Goal: Task Accomplishment & Management: Complete application form

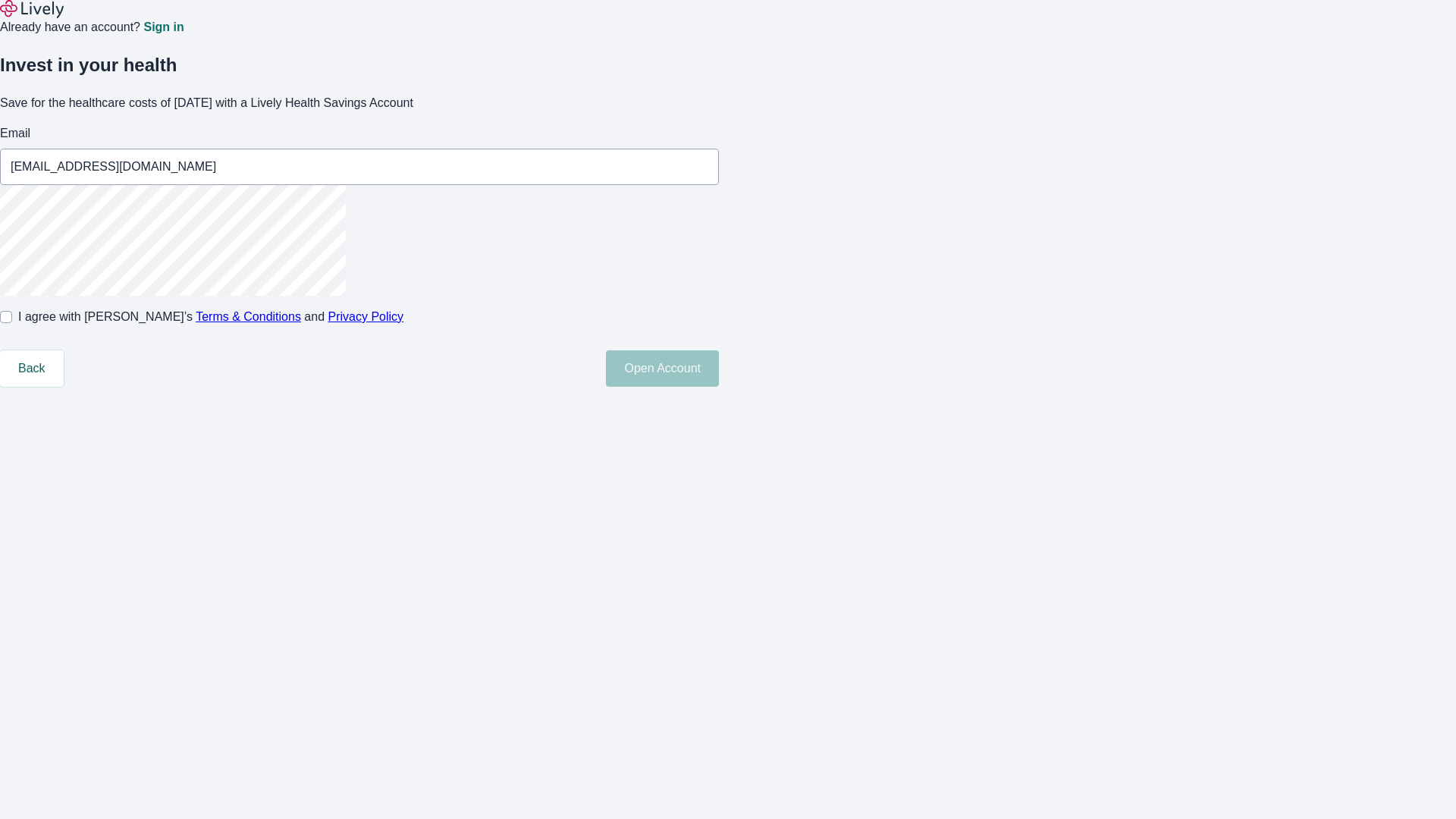
click at [12, 323] on input "I agree with Lively’s Terms & Conditions and Privacy Policy" at bounding box center [6, 317] width 12 height 12
checkbox input "true"
click at [719, 387] on button "Open Account" at bounding box center [663, 369] width 113 height 36
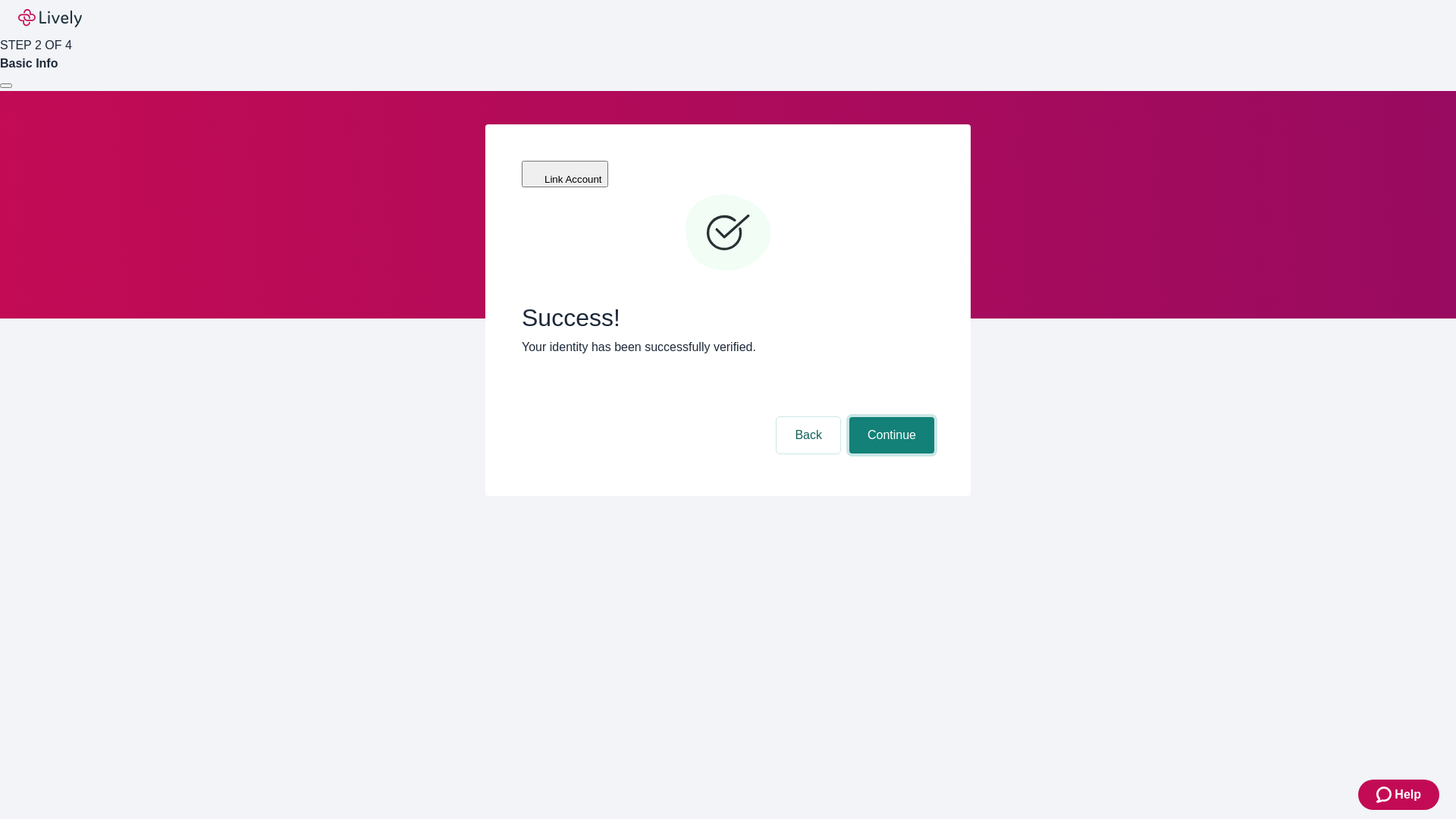
click at [890, 417] on button "Continue" at bounding box center [892, 435] width 85 height 36
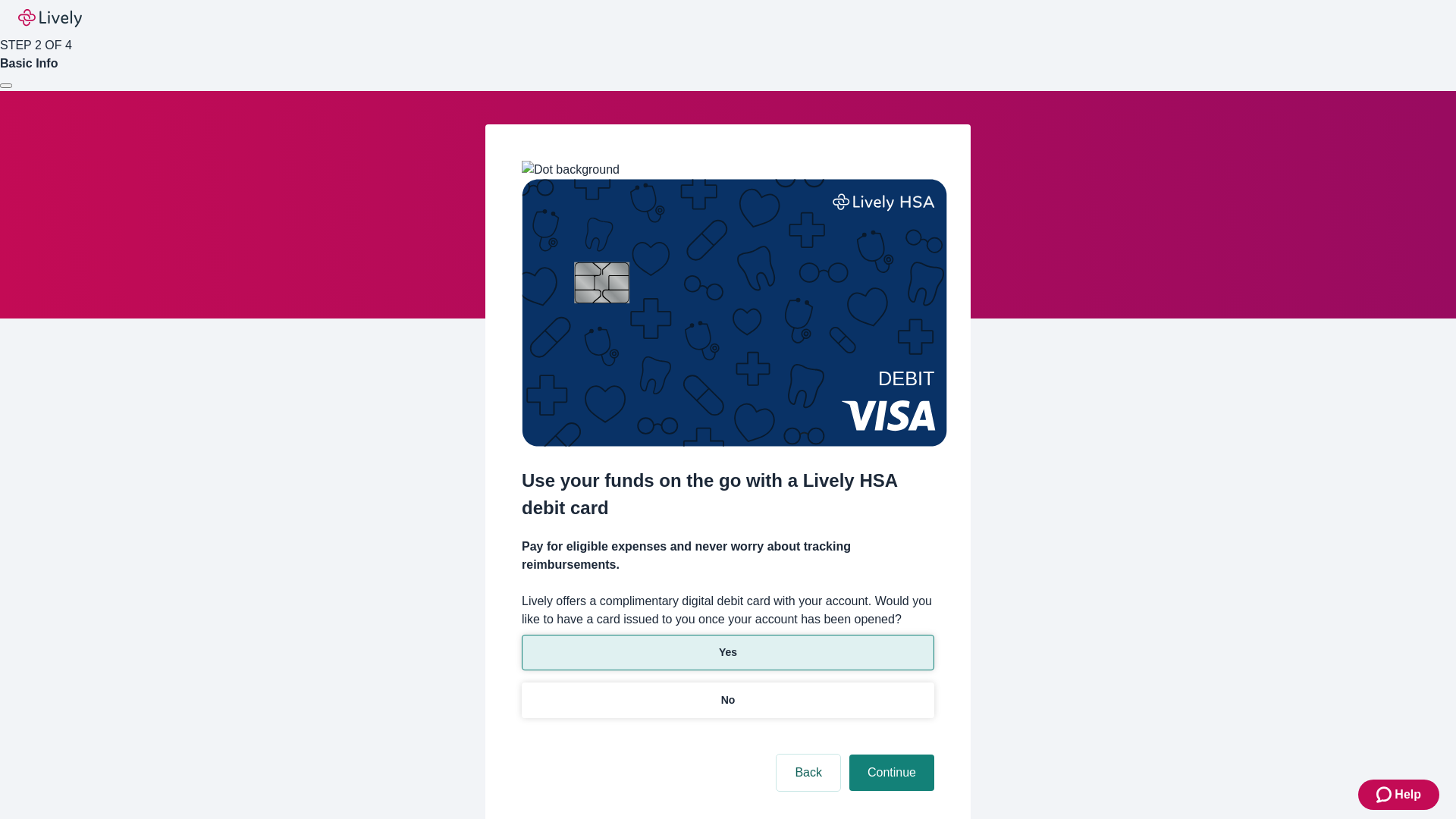
click at [728, 644] on p "Yes" at bounding box center [728, 652] width 18 height 16
click at [890, 754] on button "Continue" at bounding box center [892, 772] width 85 height 36
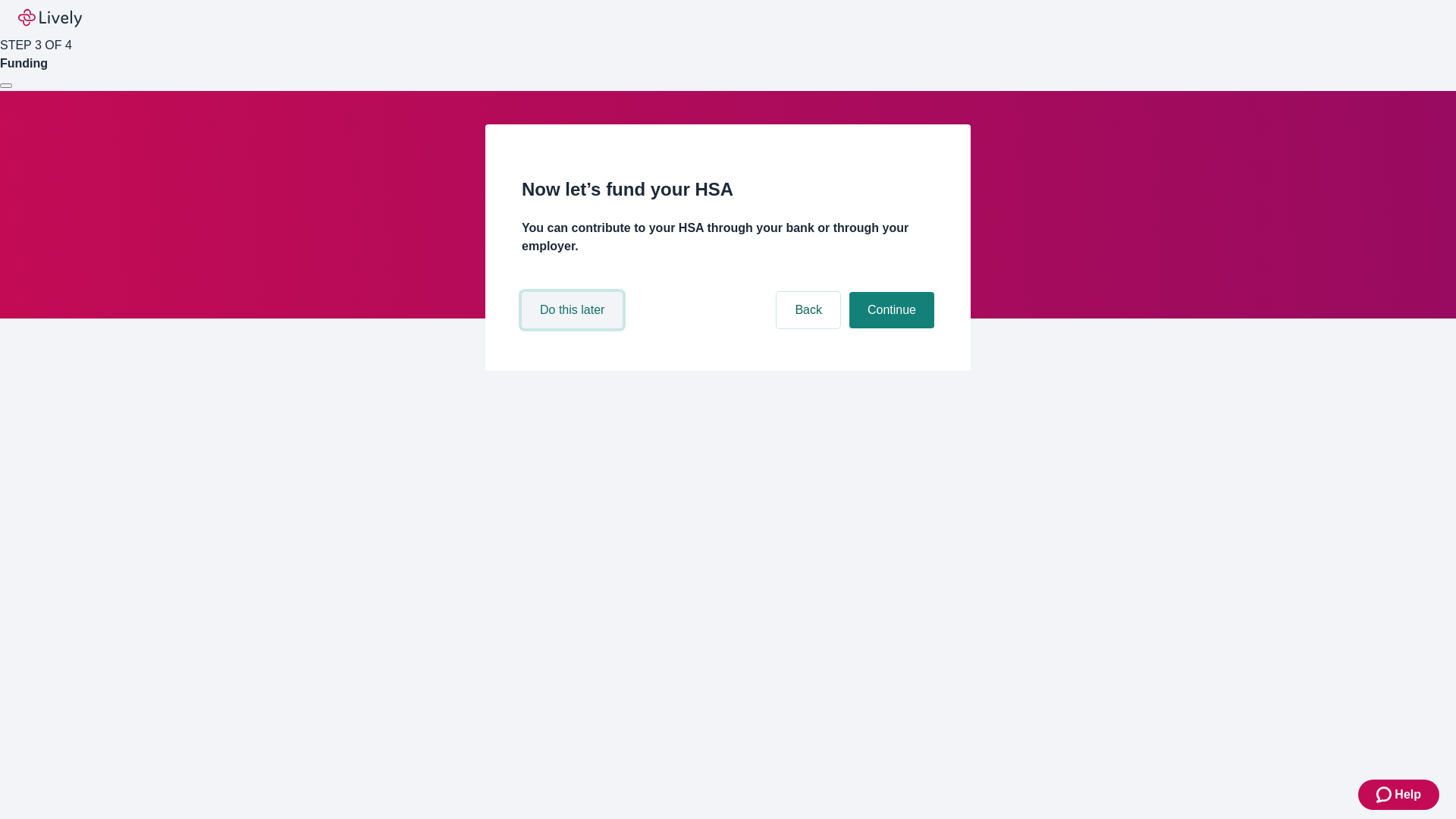
click at [574, 328] on button "Do this later" at bounding box center [572, 310] width 100 height 36
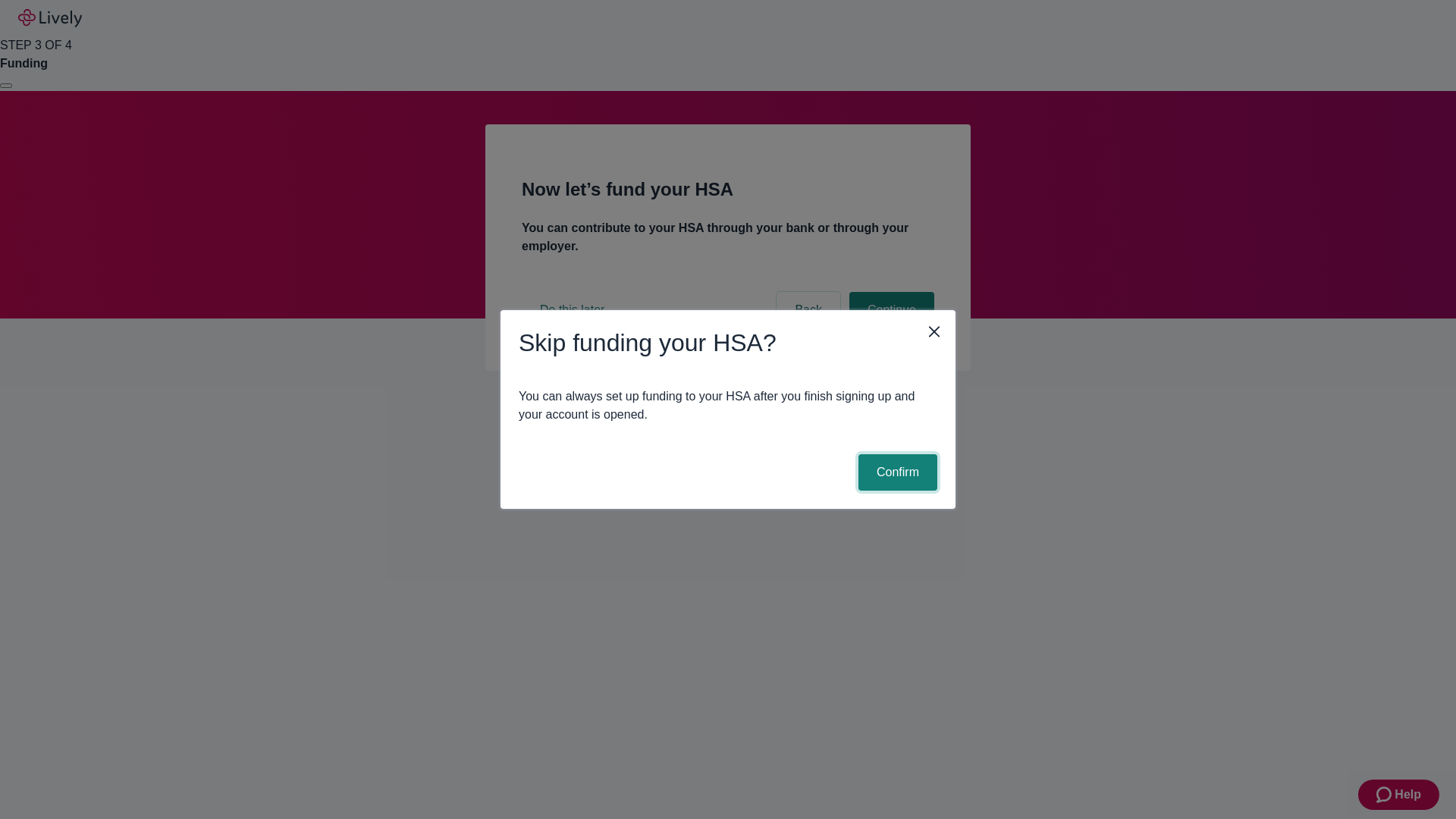
click at [896, 472] on button "Confirm" at bounding box center [897, 472] width 79 height 36
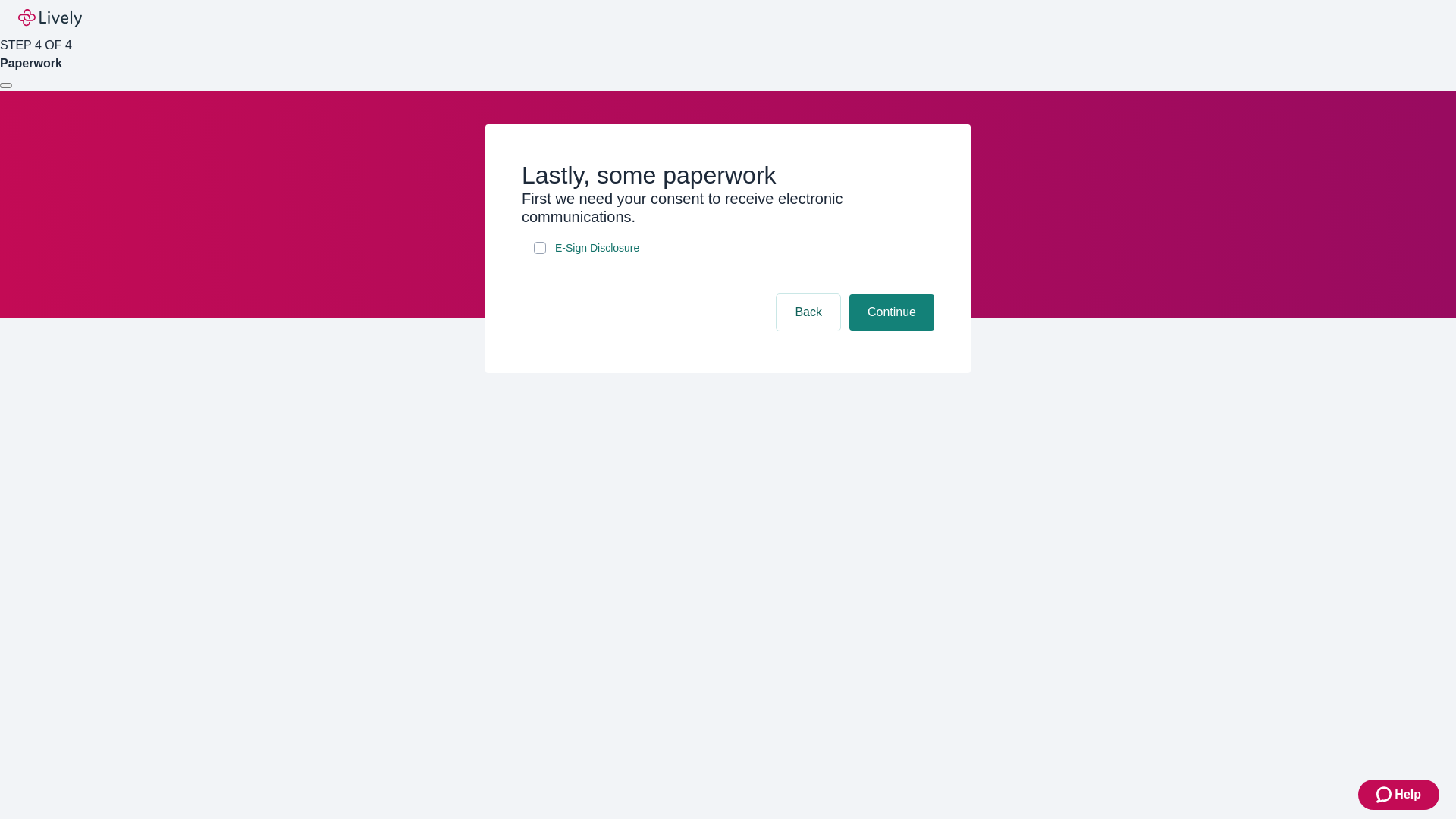
click at [540, 254] on input "E-Sign Disclosure" at bounding box center [540, 248] width 12 height 12
checkbox input "true"
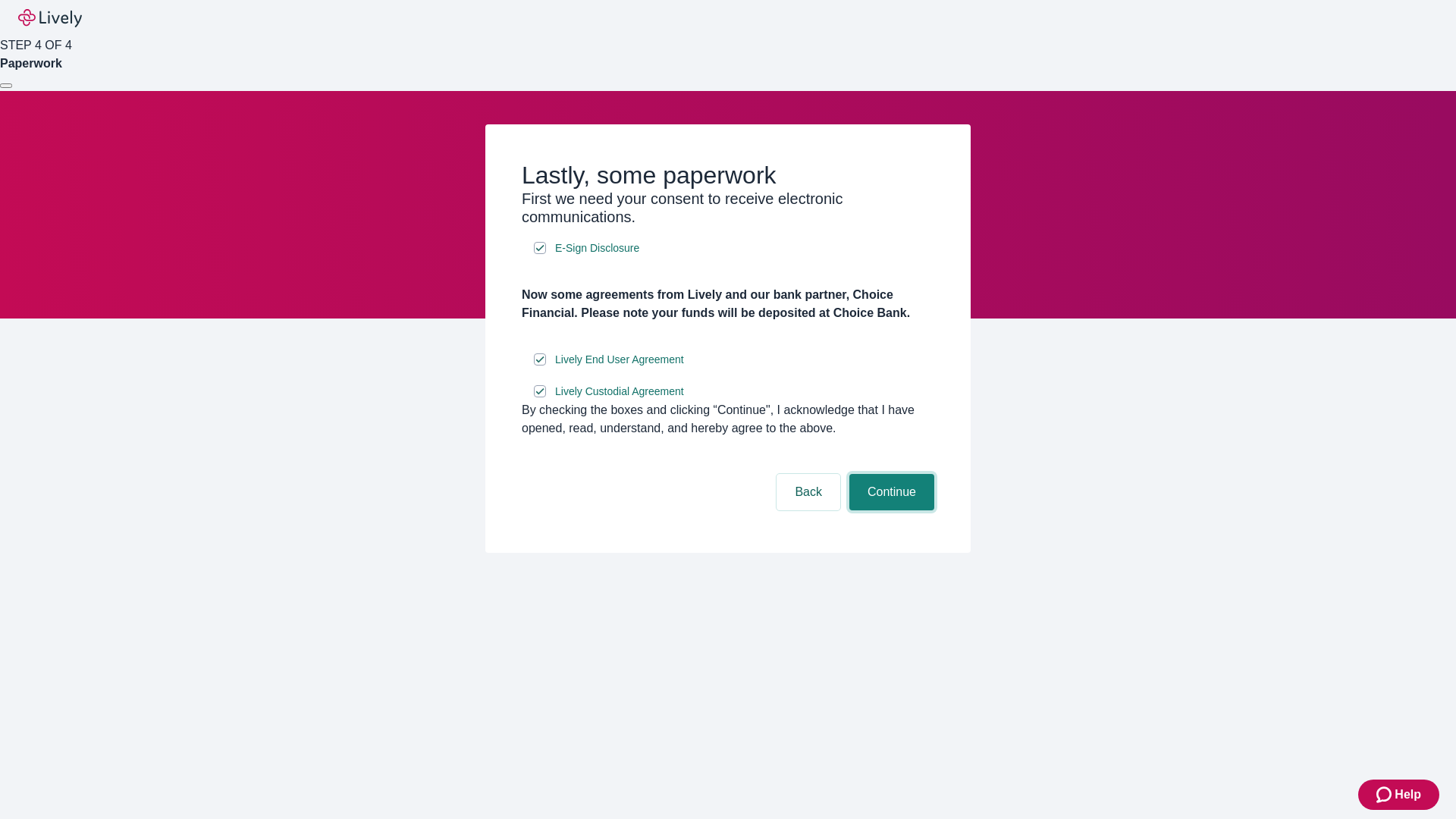
click at [890, 510] on button "Continue" at bounding box center [892, 492] width 85 height 36
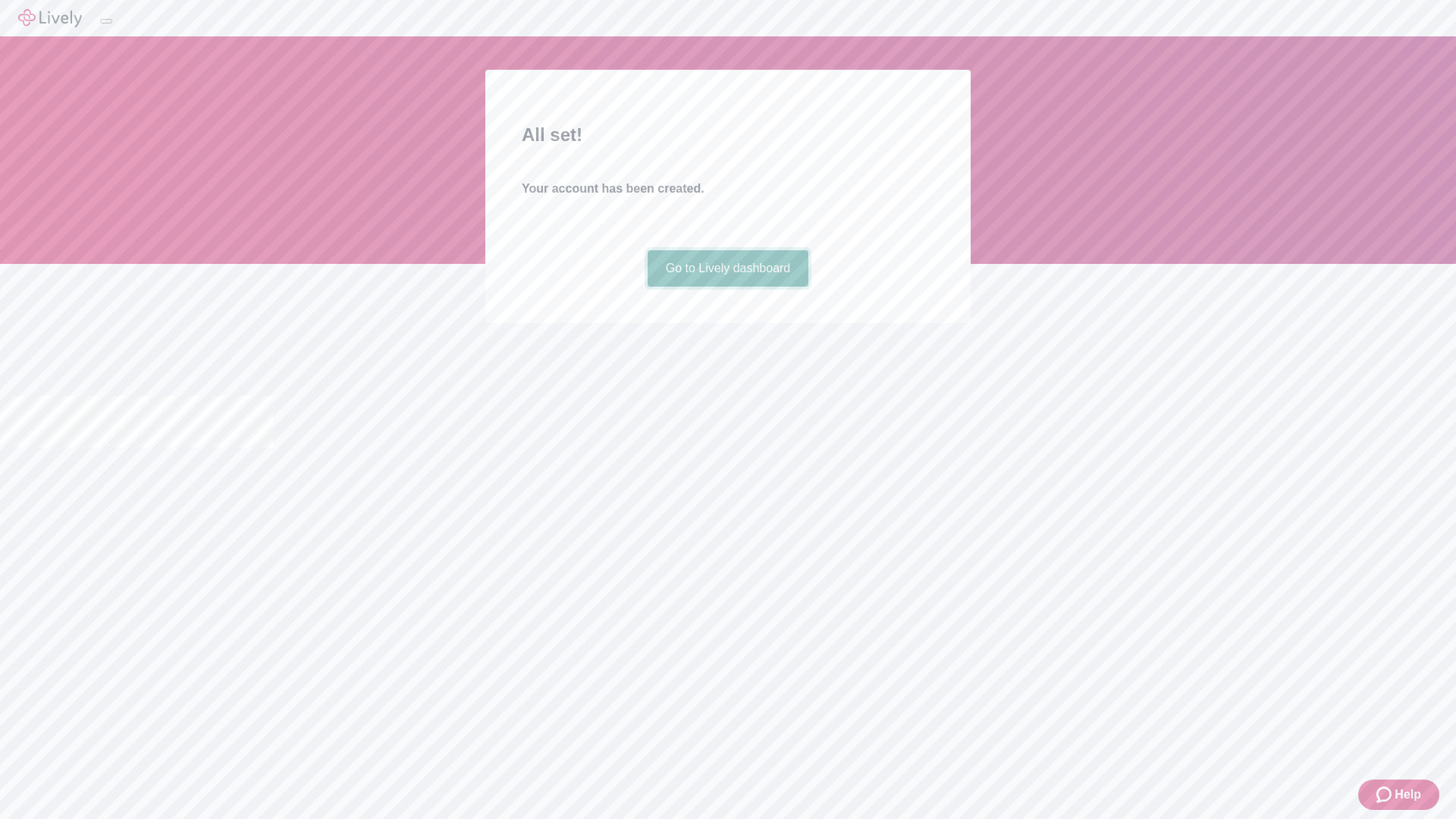
click at [728, 287] on link "Go to Lively dashboard" at bounding box center [728, 268] width 162 height 36
